Goal: Information Seeking & Learning: Learn about a topic

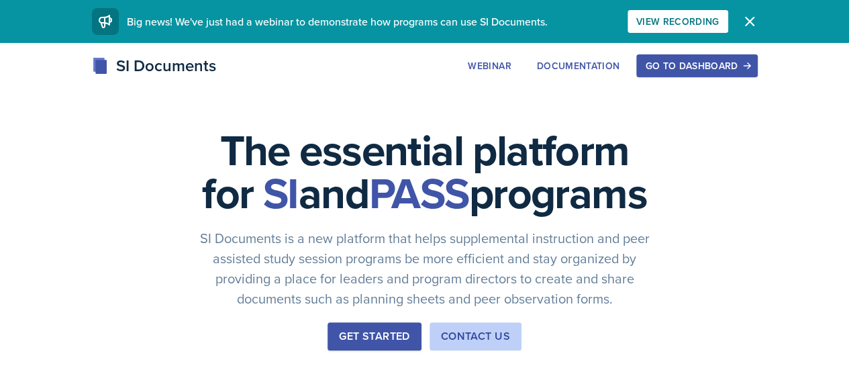
click at [748, 61] on div "Go to Dashboard" at bounding box center [696, 65] width 103 height 11
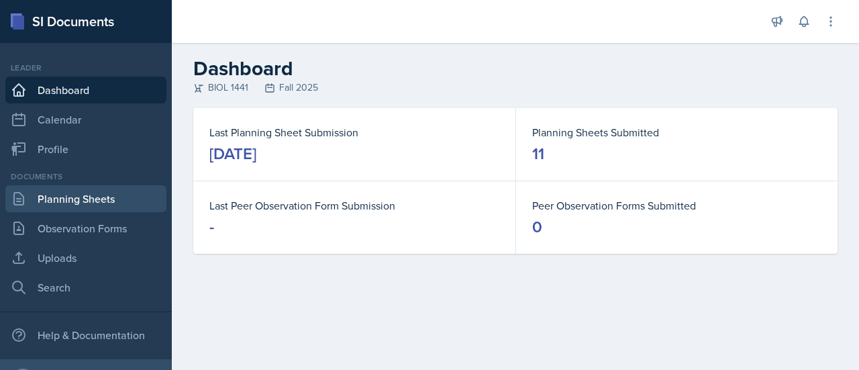
click at [93, 202] on link "Planning Sheets" at bounding box center [85, 198] width 161 height 27
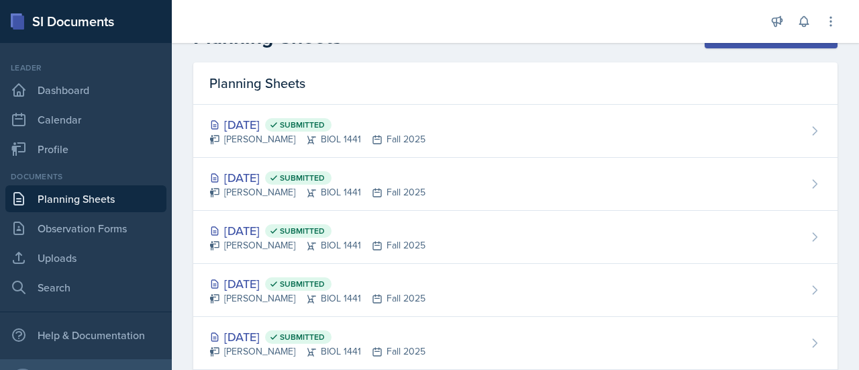
scroll to position [31, 0]
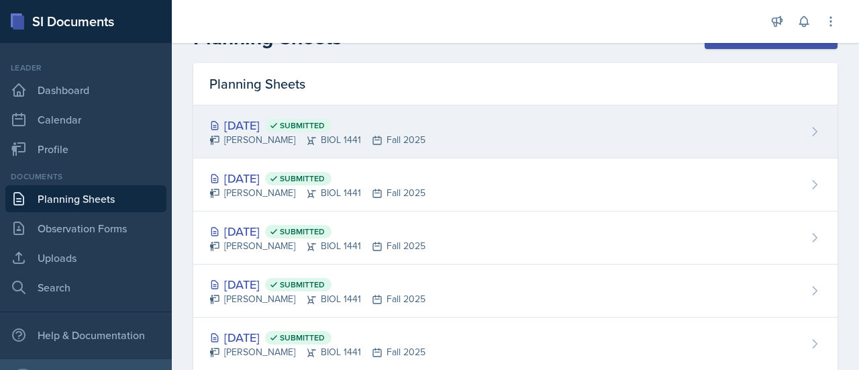
click at [271, 121] on div "[DATE] Submitted" at bounding box center [317, 125] width 216 height 18
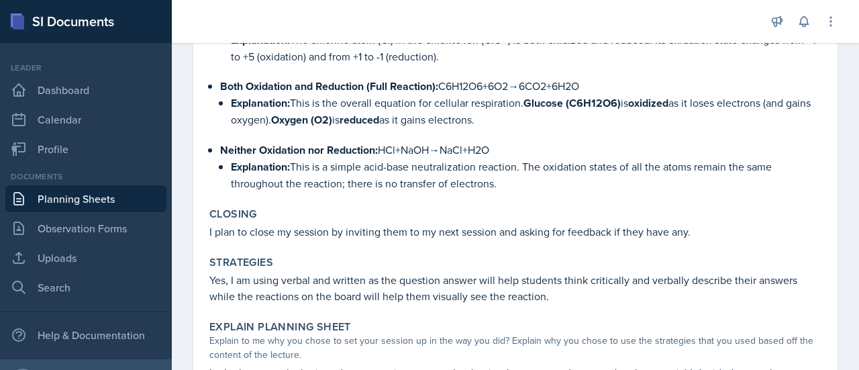
scroll to position [1128, 0]
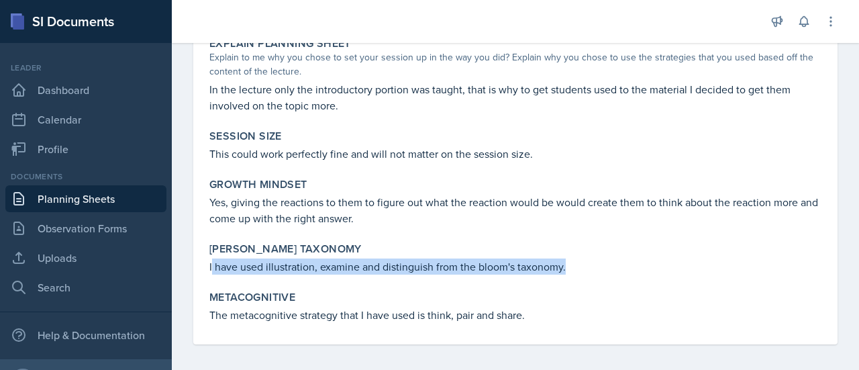
drag, startPoint x: 211, startPoint y: 256, endPoint x: 591, endPoint y: 270, distance: 380.7
click at [591, 270] on div "[PERSON_NAME] Taxonomy I have used illustration, examine and distinguish from t…" at bounding box center [515, 258] width 623 height 43
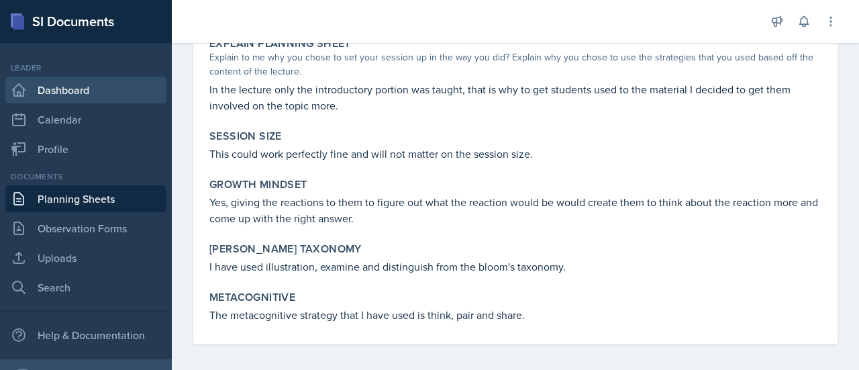
click at [93, 93] on link "Dashboard" at bounding box center [85, 89] width 161 height 27
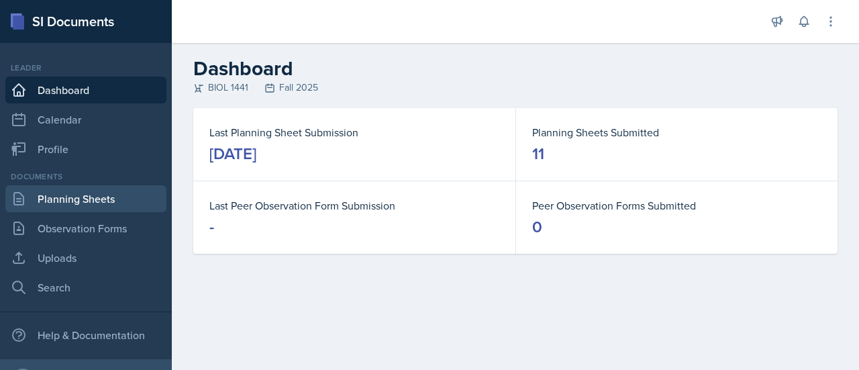
click at [113, 205] on link "Planning Sheets" at bounding box center [85, 198] width 161 height 27
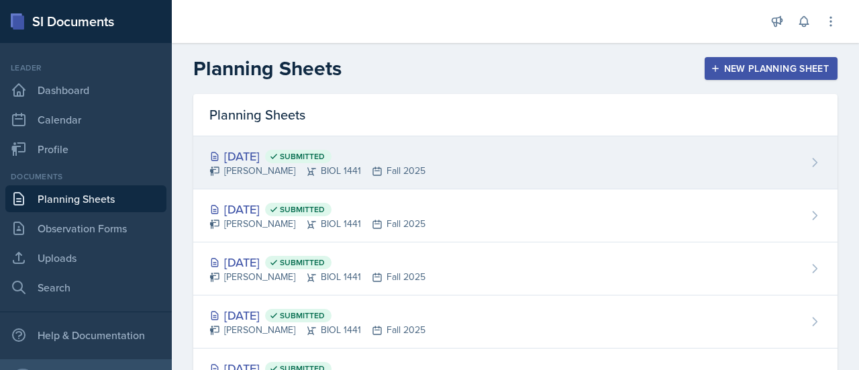
click at [236, 160] on div "[DATE] Submitted" at bounding box center [317, 156] width 216 height 18
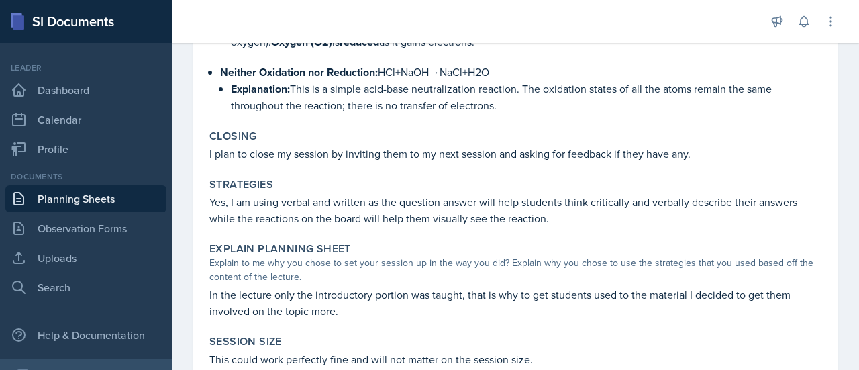
scroll to position [835, 0]
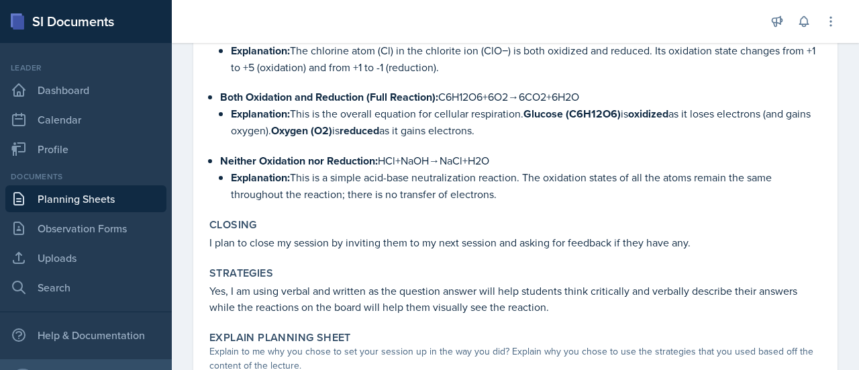
drag, startPoint x: 384, startPoint y: 152, endPoint x: 505, endPoint y: 158, distance: 120.9
click at [505, 158] on p "Neither Oxidation nor Reduction: HCl+NaOH→NaCl+H2​O" at bounding box center [520, 160] width 601 height 17
click at [541, 169] on p "Explanation: This is a simple acid-base neutralization reaction. The oxidation …" at bounding box center [526, 185] width 590 height 33
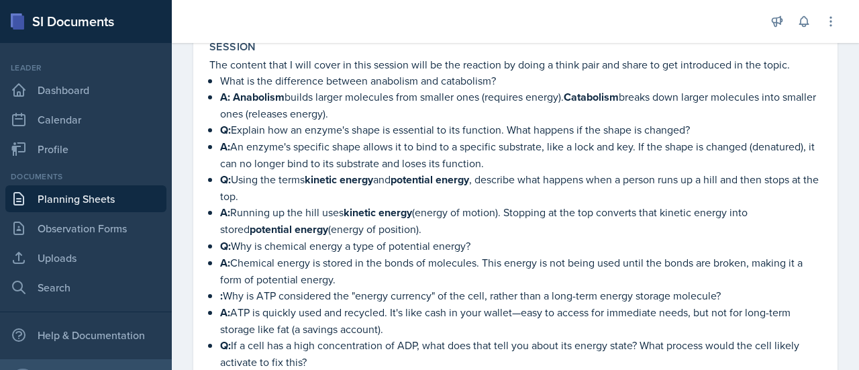
scroll to position [264, 0]
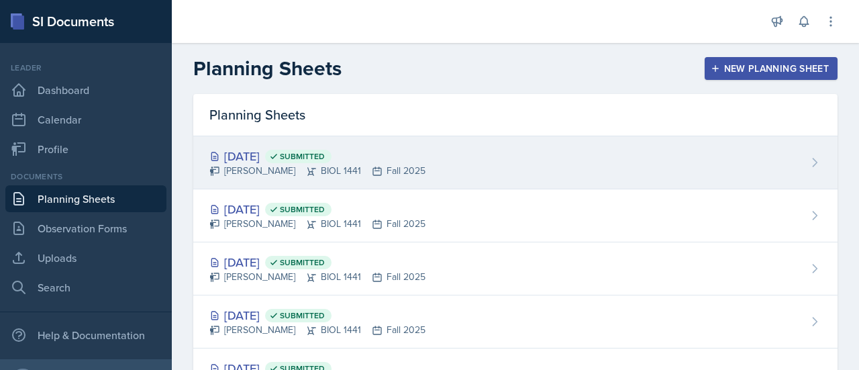
click at [288, 154] on div "[DATE] Submitted" at bounding box center [317, 156] width 216 height 18
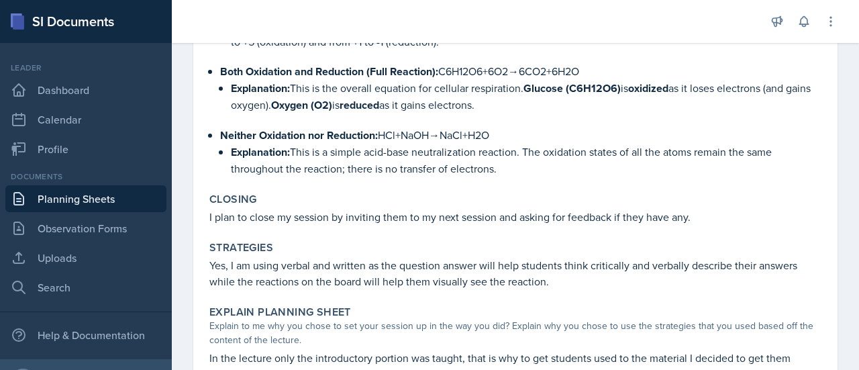
scroll to position [869, 0]
